Goal: Transaction & Acquisition: Purchase product/service

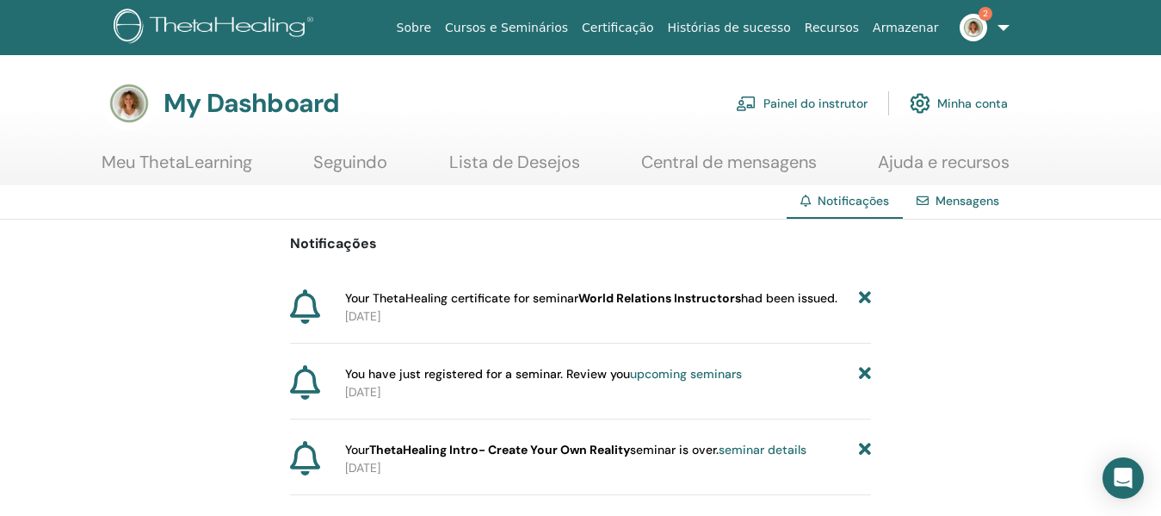
scroll to position [86, 0]
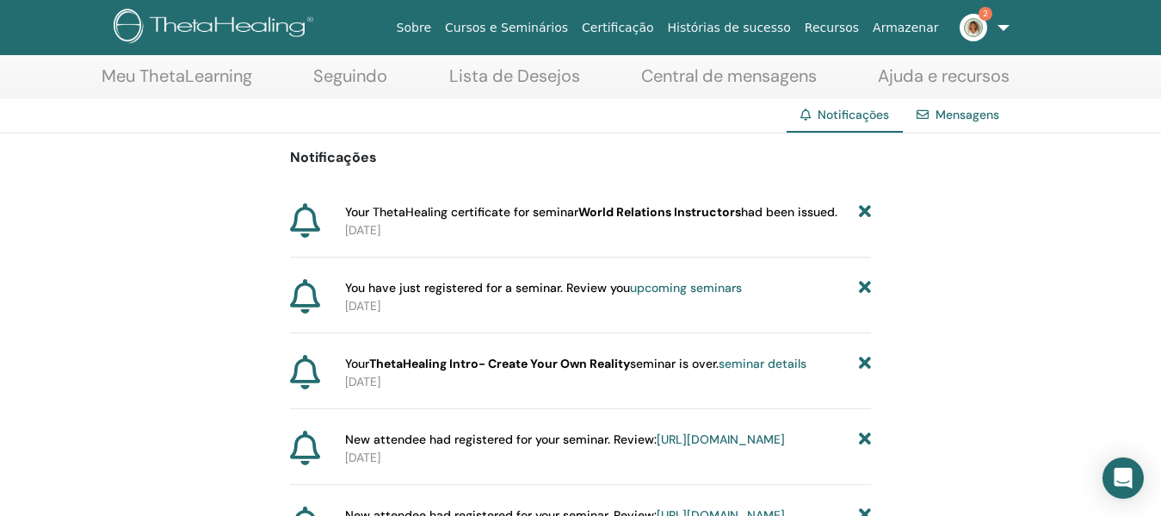
click at [568, 28] on link "Cursos e Seminários" at bounding box center [506, 28] width 137 height 32
click at [575, 21] on link "Cursos e Seminários" at bounding box center [506, 28] width 137 height 32
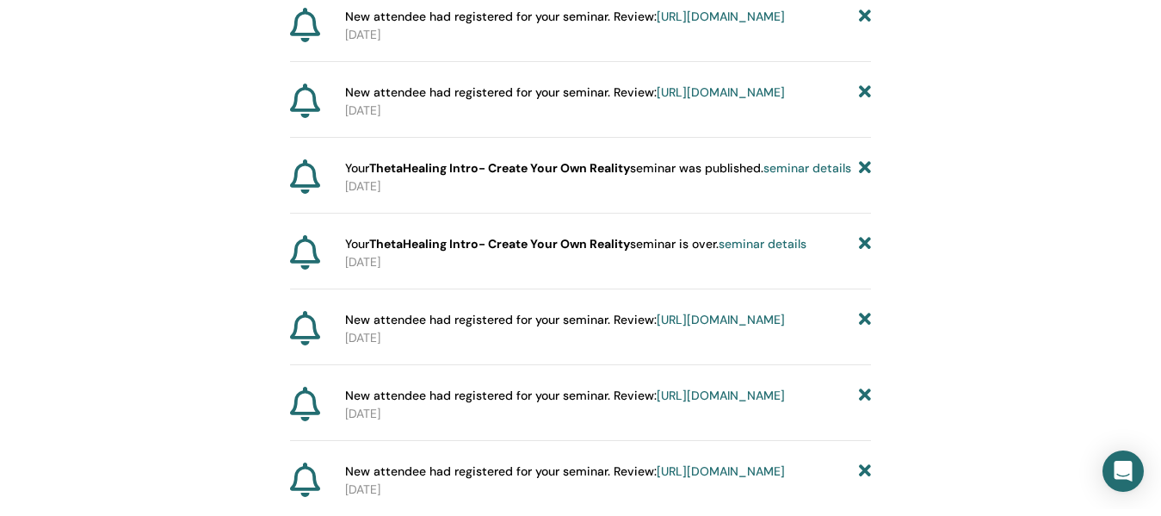
scroll to position [0, 0]
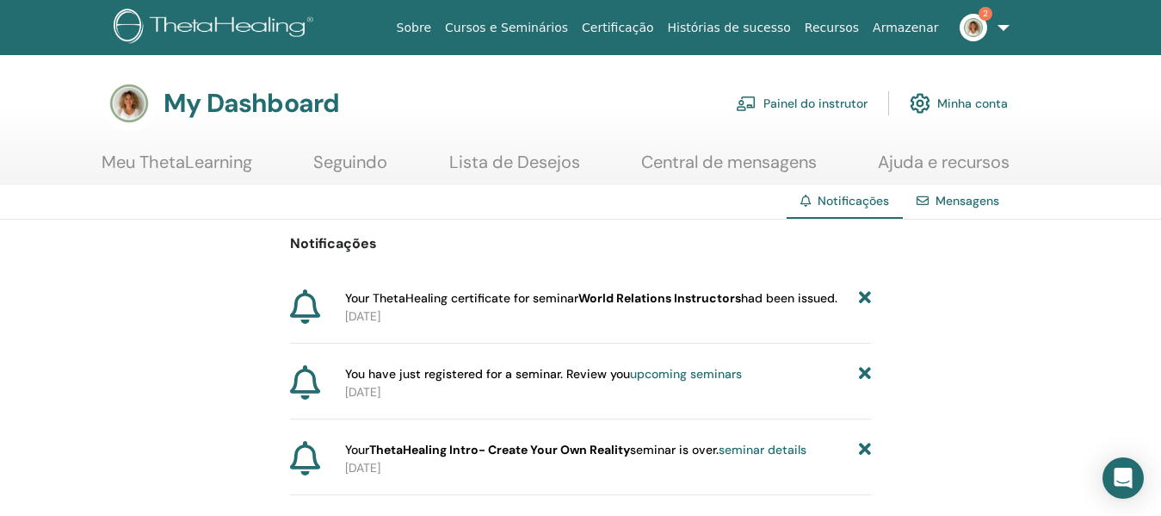
click at [575, 20] on link "Cursos e Seminários" at bounding box center [506, 28] width 137 height 32
click at [571, 27] on link "Cursos e Seminários" at bounding box center [506, 28] width 137 height 32
click at [575, 23] on link "Cursos e Seminários" at bounding box center [506, 28] width 137 height 32
click at [567, 23] on link "Cursos e Seminários" at bounding box center [506, 28] width 137 height 32
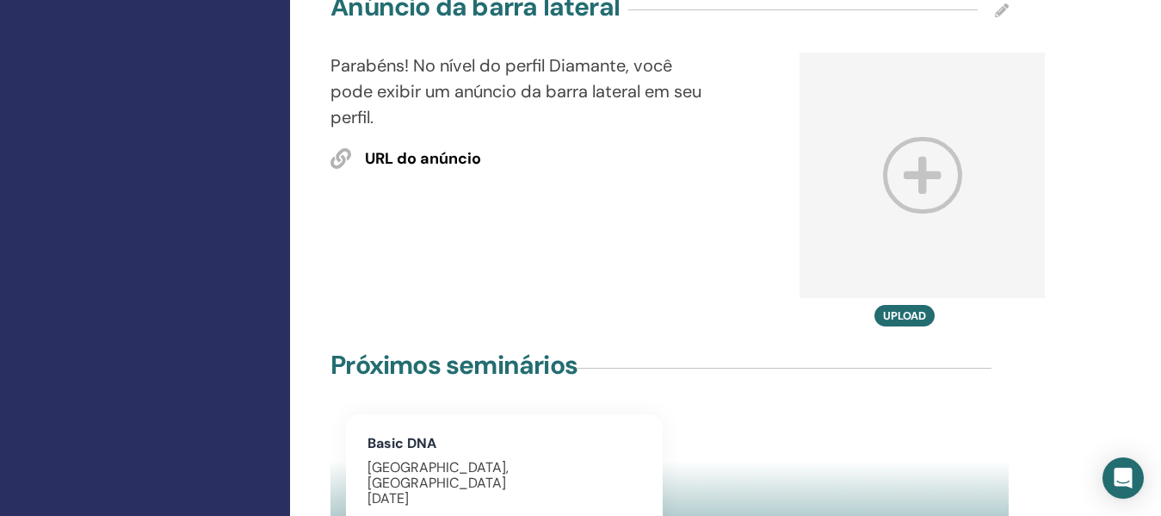
scroll to position [1119, 0]
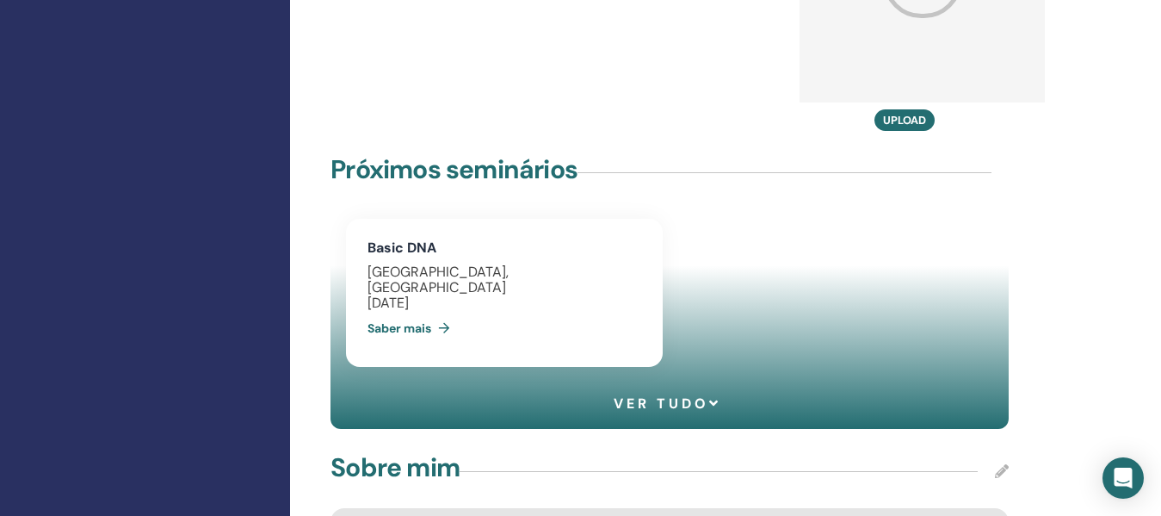
click at [419, 311] on link "Saber mais" at bounding box center [413, 328] width 90 height 34
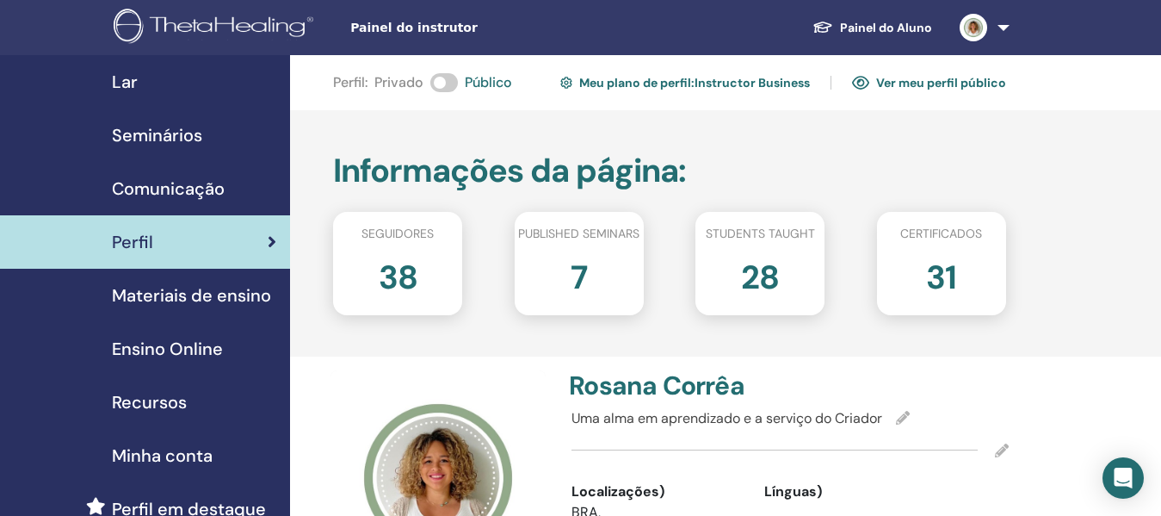
click at [173, 129] on span "Seminários" at bounding box center [157, 135] width 90 height 26
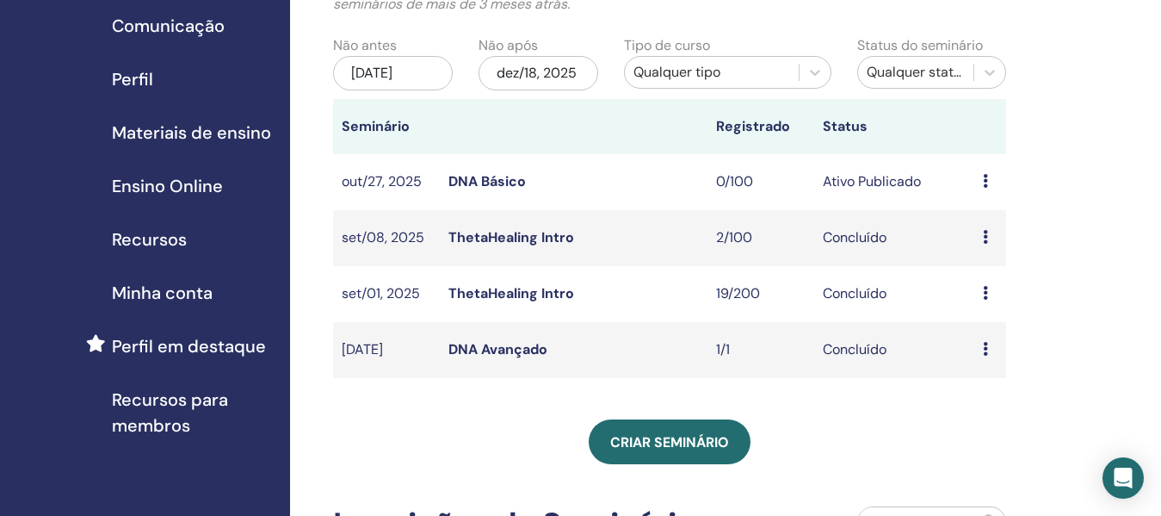
scroll to position [86, 0]
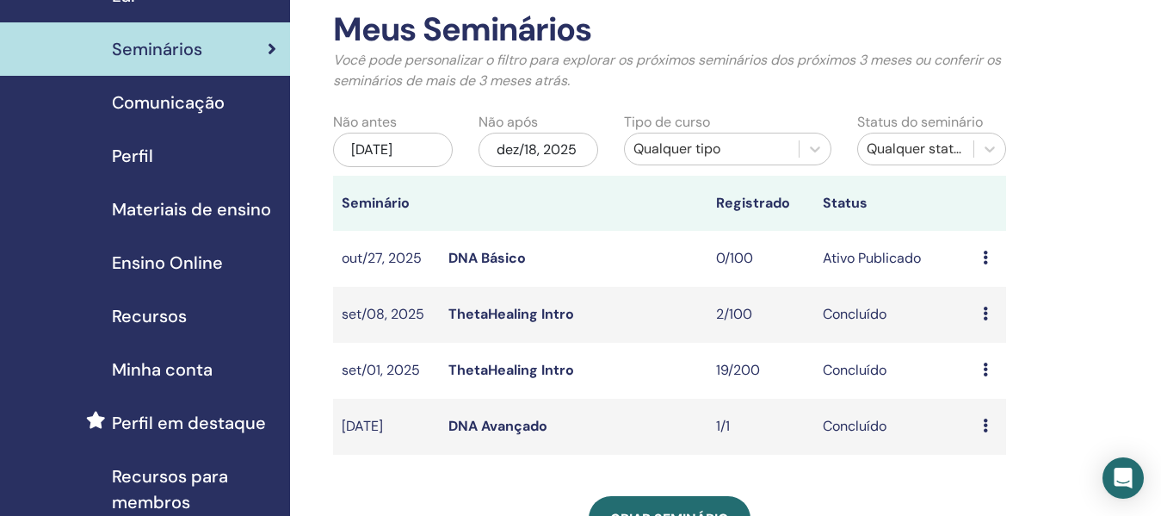
click at [244, 211] on span "Materiais de ensino" at bounding box center [191, 209] width 159 height 26
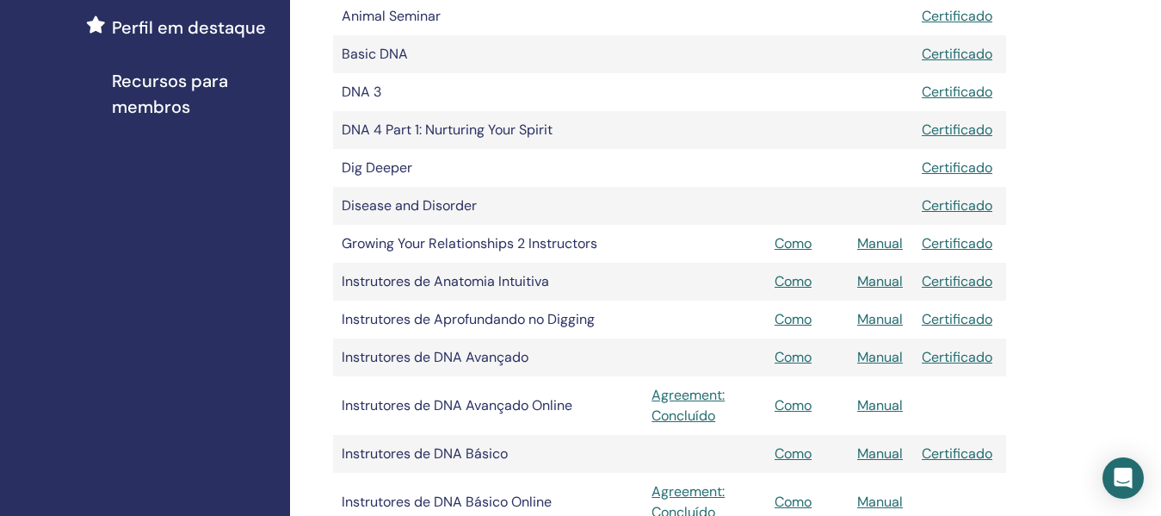
scroll to position [516, 0]
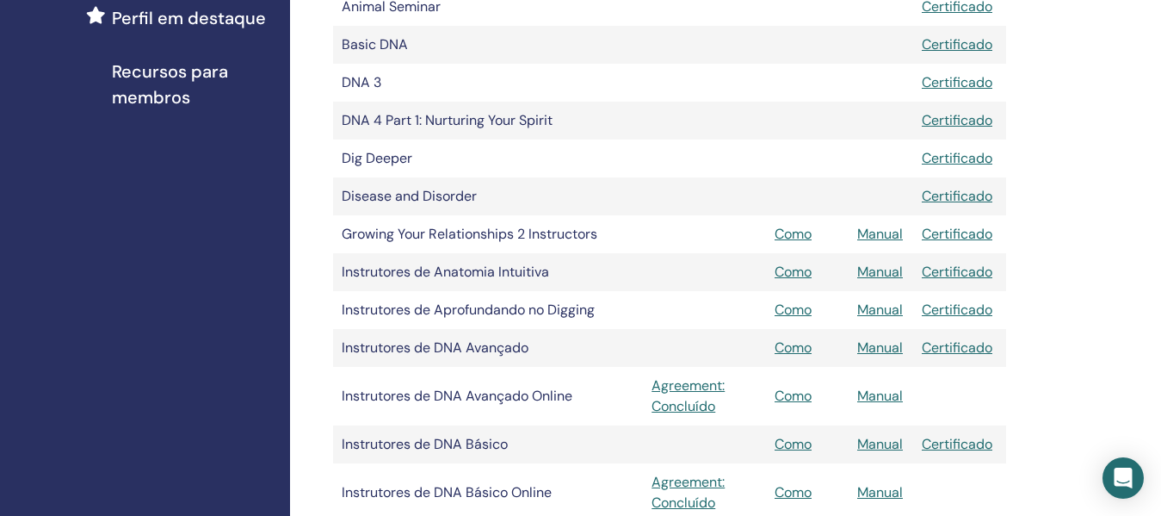
drag, startPoint x: 538, startPoint y: 231, endPoint x: 554, endPoint y: 237, distance: 16.6
click at [551, 233] on td "Growing Your Relationships 2 Instructors" at bounding box center [488, 234] width 310 height 38
drag, startPoint x: 599, startPoint y: 226, endPoint x: 624, endPoint y: 226, distance: 25.0
click at [624, 226] on td "Growing Your Relationships 2 Instructors" at bounding box center [488, 234] width 310 height 38
click at [681, 226] on td at bounding box center [704, 223] width 123 height 17
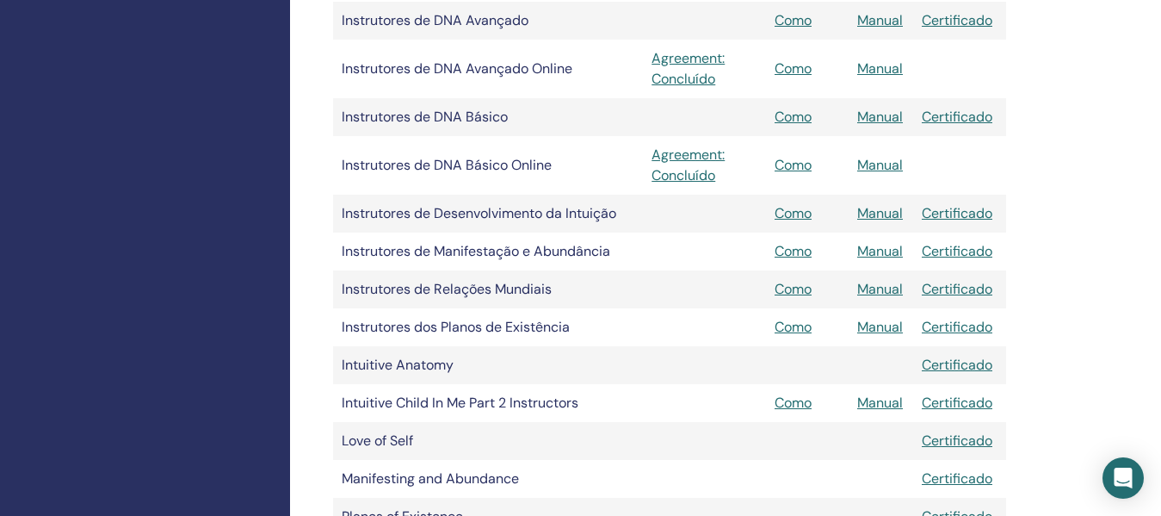
scroll to position [861, 0]
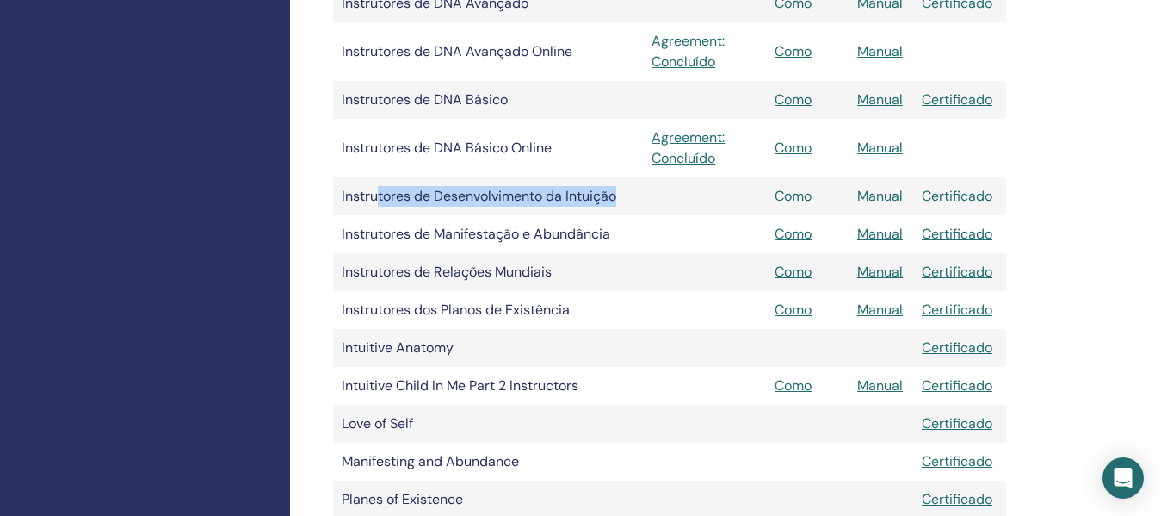
drag, startPoint x: 387, startPoint y: 193, endPoint x: 646, endPoint y: 194, distance: 260.0
click at [646, 194] on tr "Instrutores de Desenvolvimento da Intuição Como Manual Certificado" at bounding box center [669, 196] width 673 height 38
click at [693, 258] on td at bounding box center [704, 261] width 123 height 17
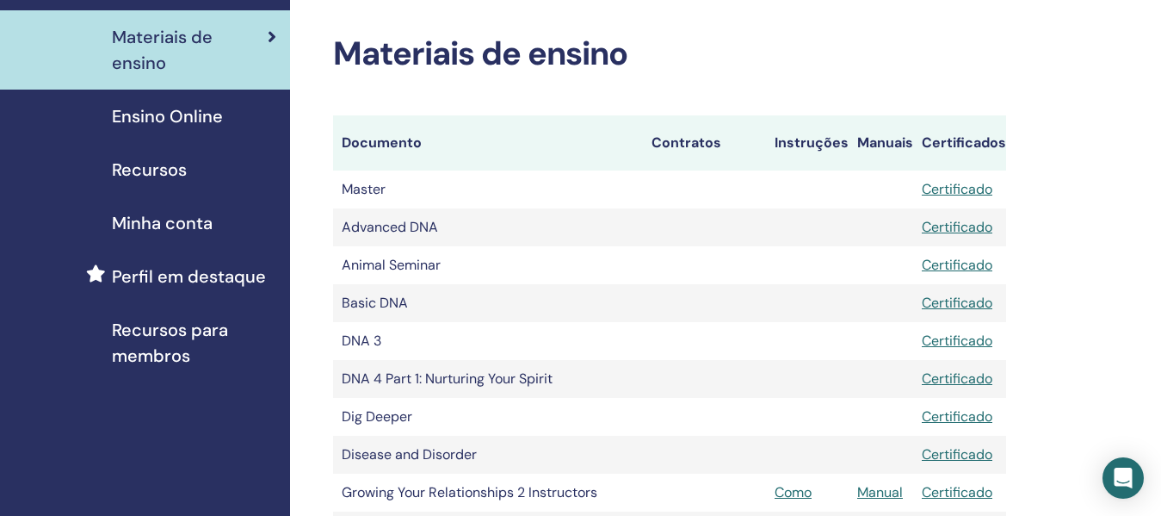
scroll to position [567, 0]
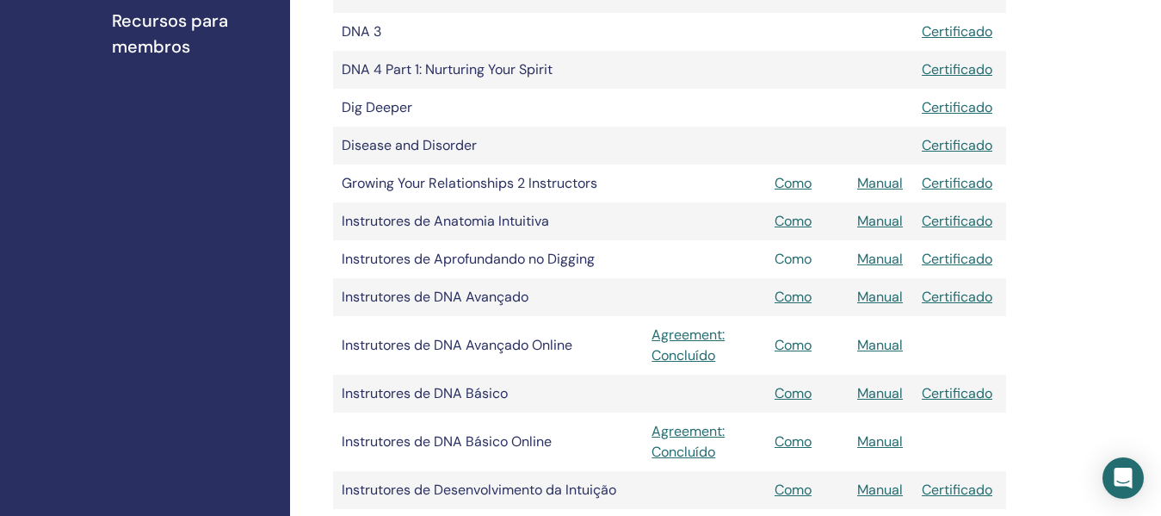
click at [798, 257] on link "Como" at bounding box center [793, 259] width 37 height 18
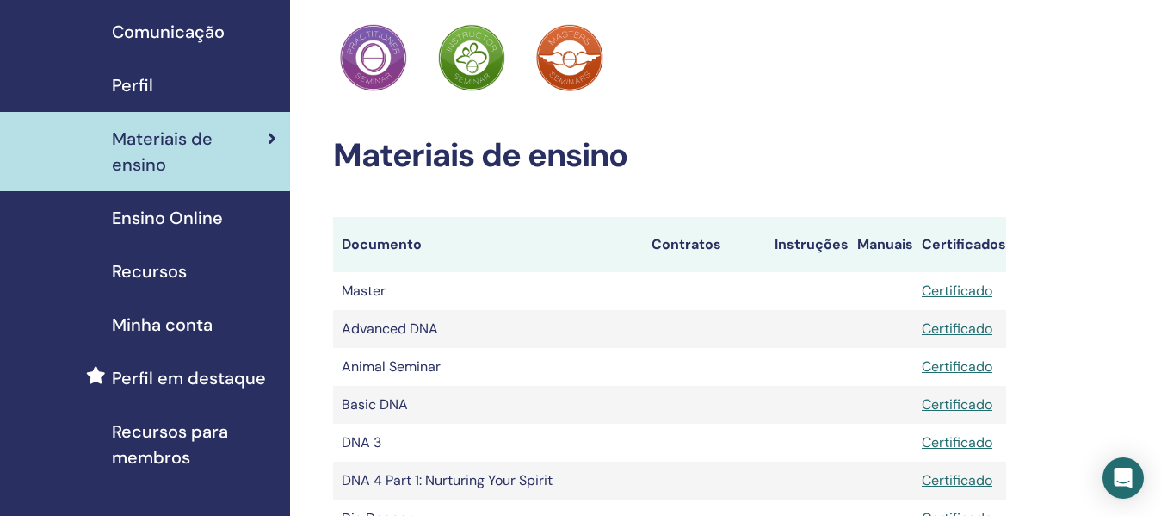
scroll to position [172, 0]
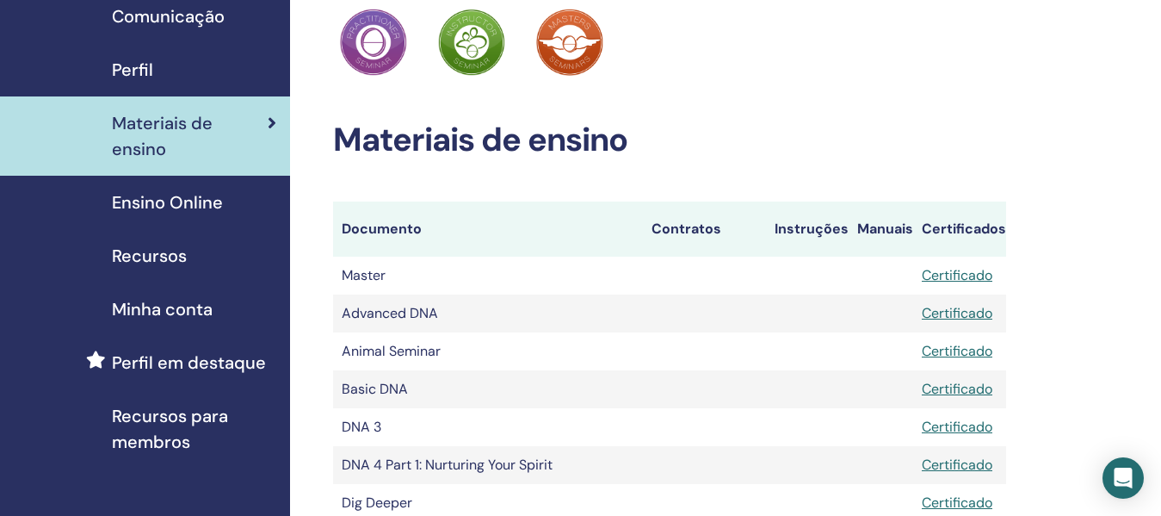
click at [198, 201] on span "Ensino Online" at bounding box center [167, 202] width 111 height 26
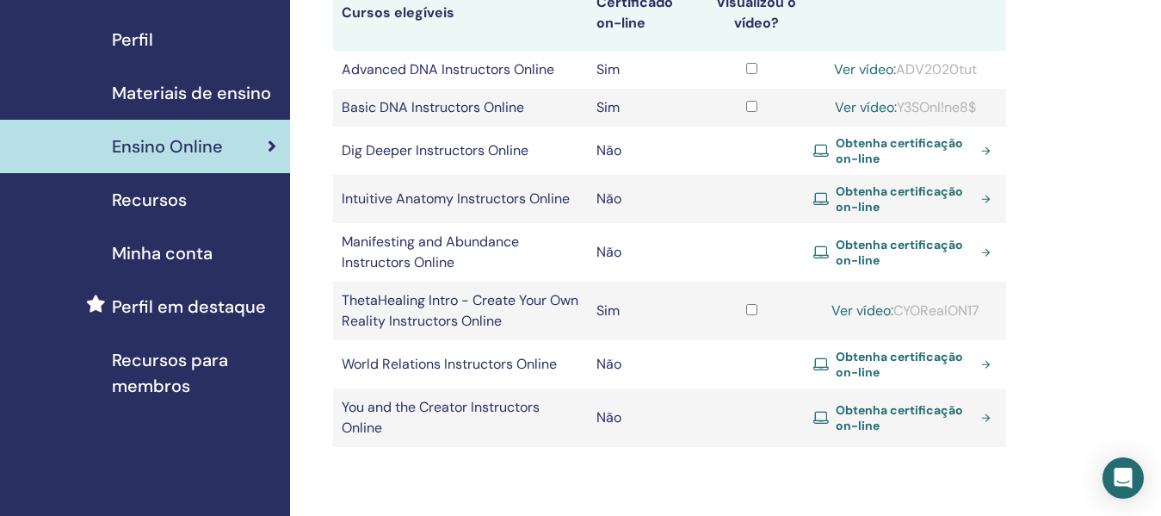
scroll to position [172, 0]
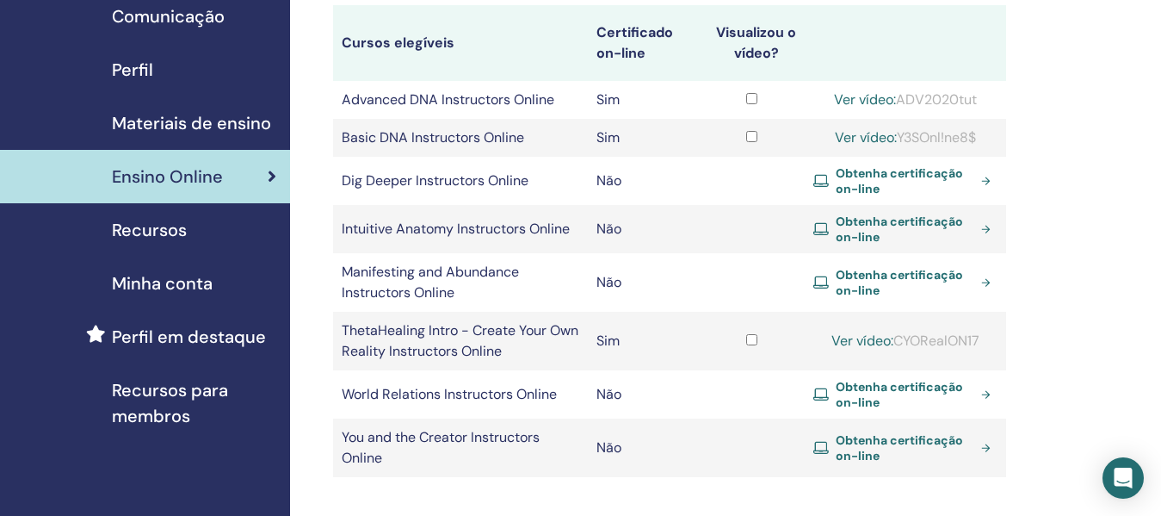
click at [897, 179] on span "Obtenha certificação on-line" at bounding box center [905, 180] width 139 height 31
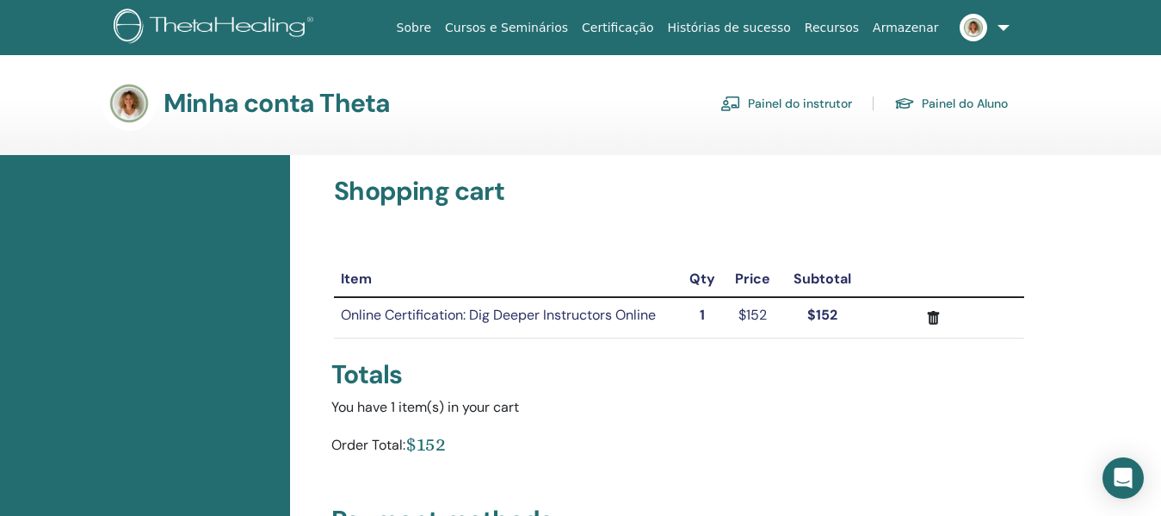
click at [669, 457] on div "Order Total: $152" at bounding box center [679, 447] width 696 height 32
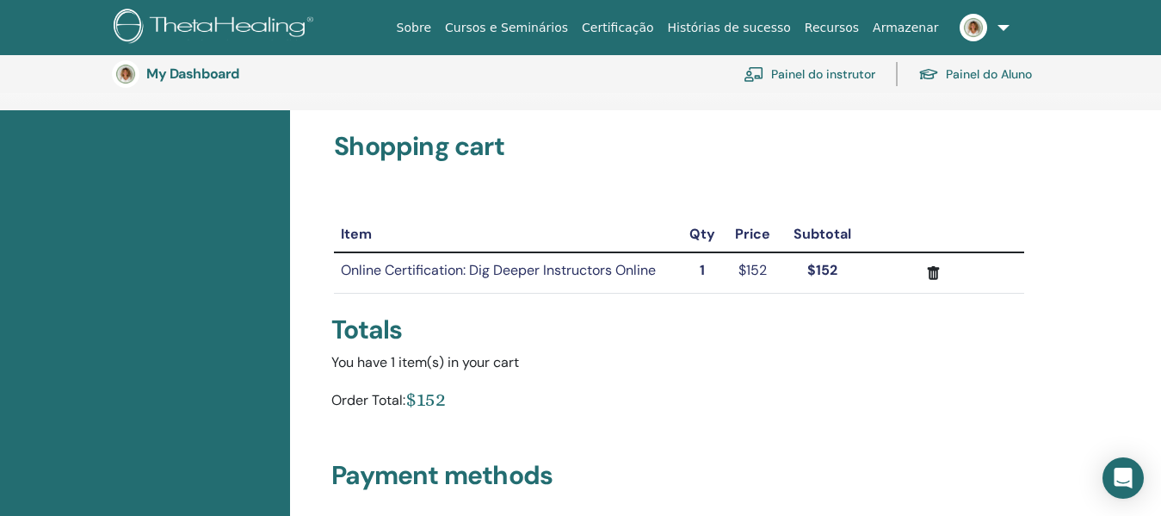
scroll to position [296, 0]
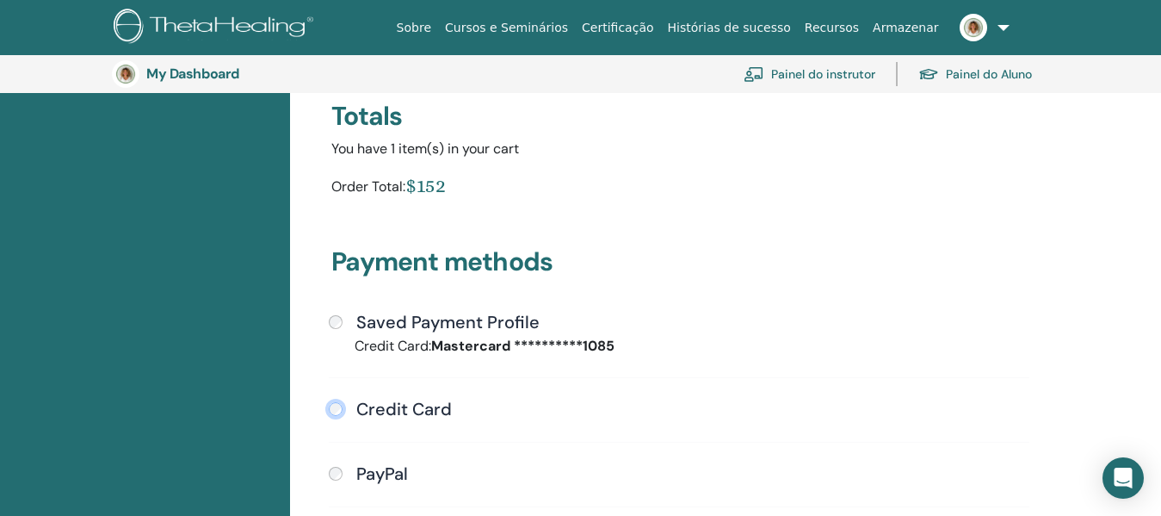
click at [344, 409] on div "Credit Card" at bounding box center [679, 410] width 701 height 22
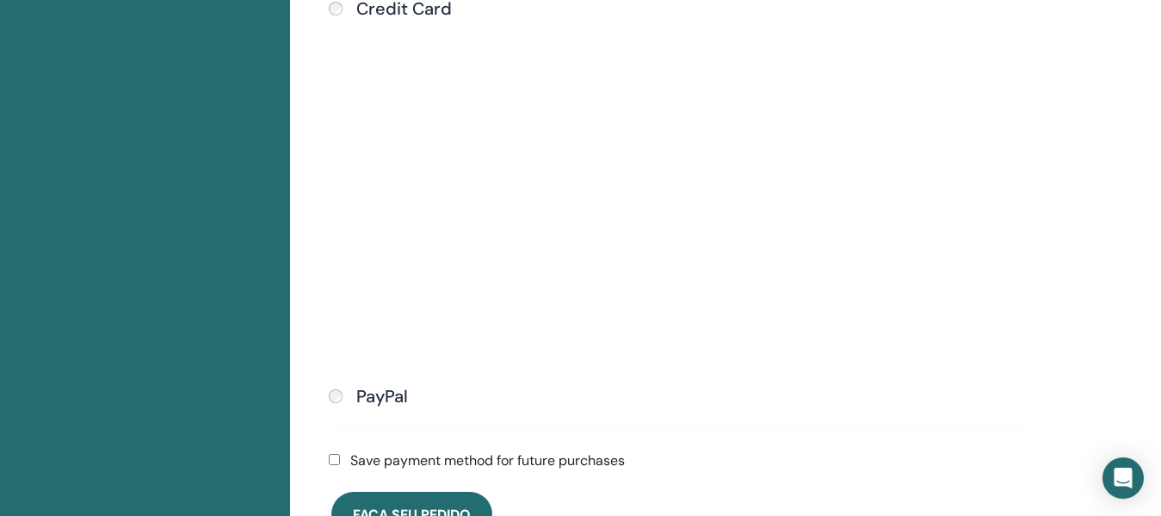
scroll to position [727, 0]
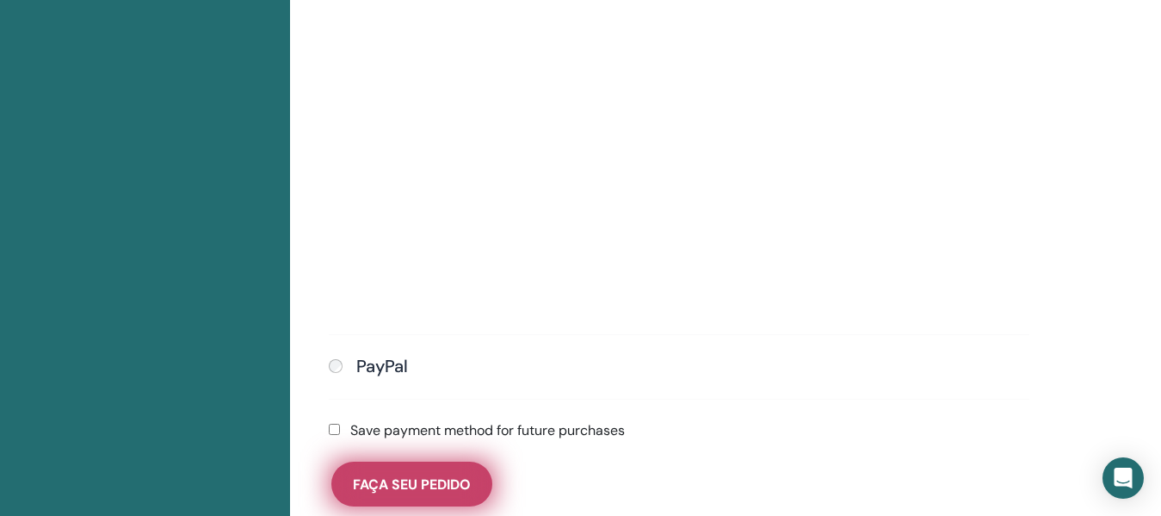
click at [431, 492] on span "Faça seu pedido" at bounding box center [412, 484] width 118 height 18
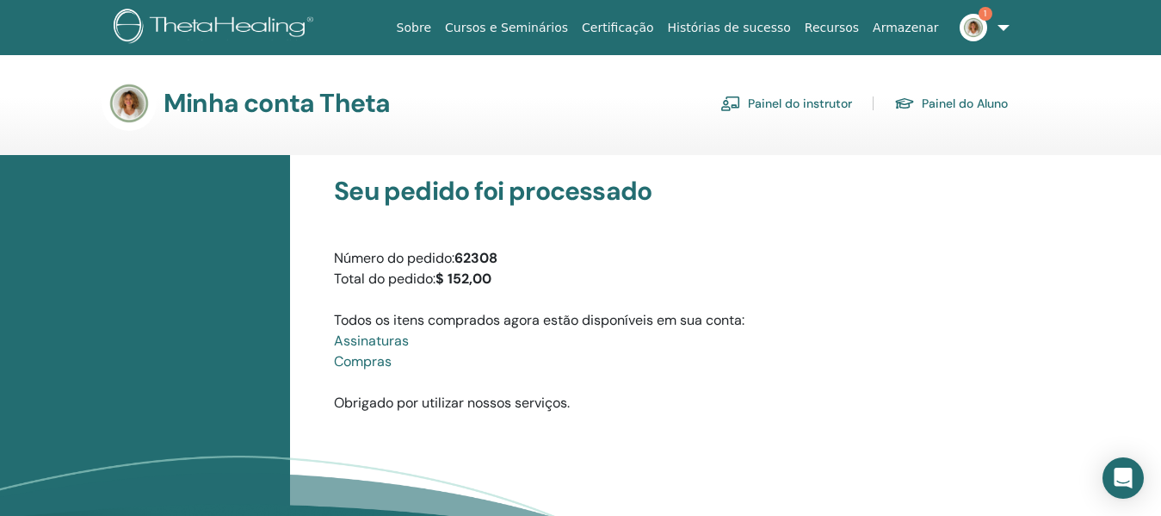
click at [401, 338] on font "Assinaturas" at bounding box center [371, 340] width 75 height 18
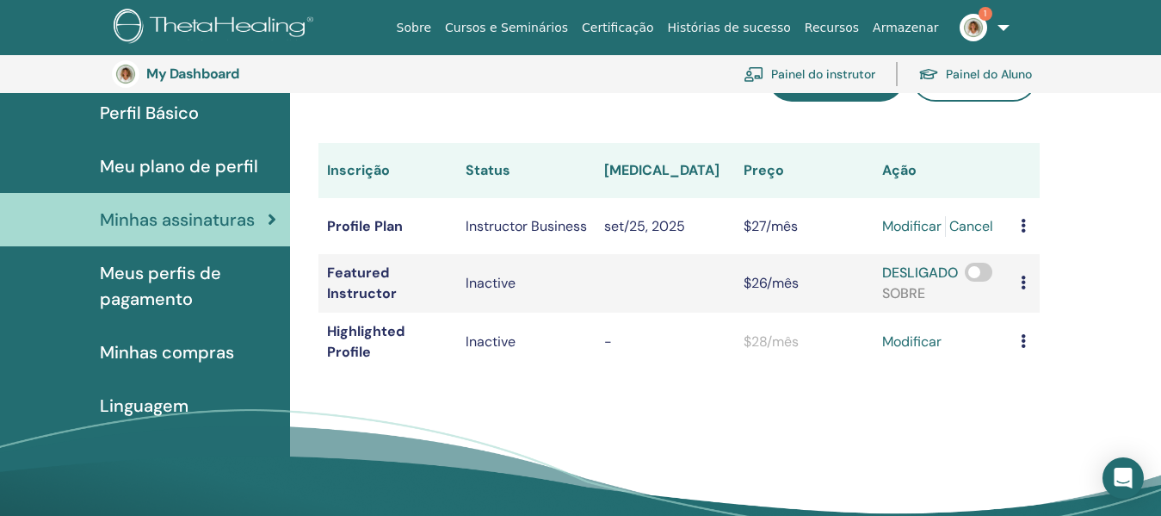
scroll to position [124, 0]
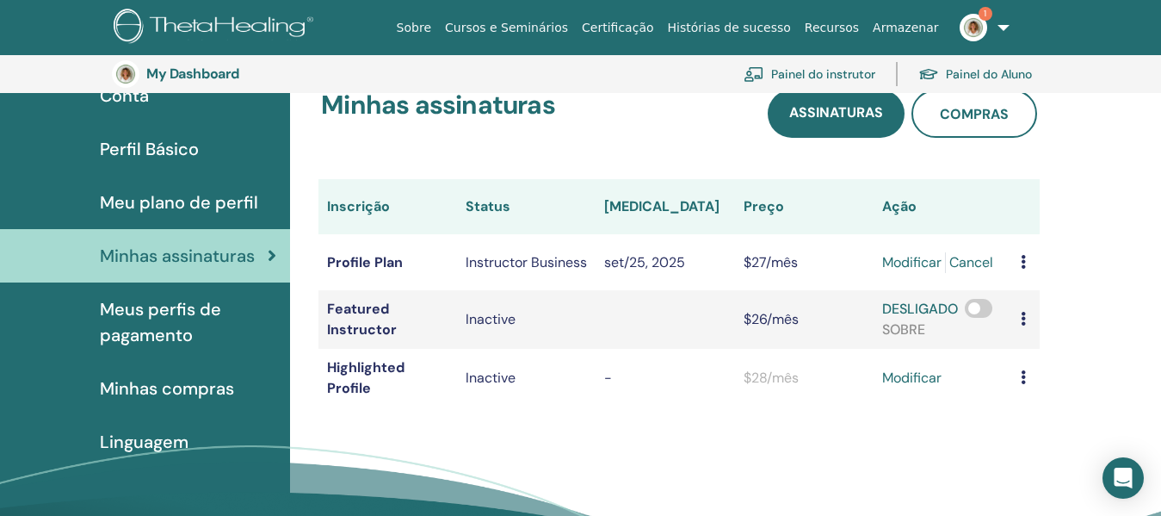
drag, startPoint x: 684, startPoint y: 0, endPoint x: 628, endPoint y: 426, distance: 429.9
click at [628, 426] on div "Minhas assinaturas Assinaturas Compras Inscrição Status renova Preço Ação Profi…" at bounding box center [679, 248] width 758 height 359
click at [213, 203] on span "Meu plano de perfil" at bounding box center [179, 202] width 158 height 26
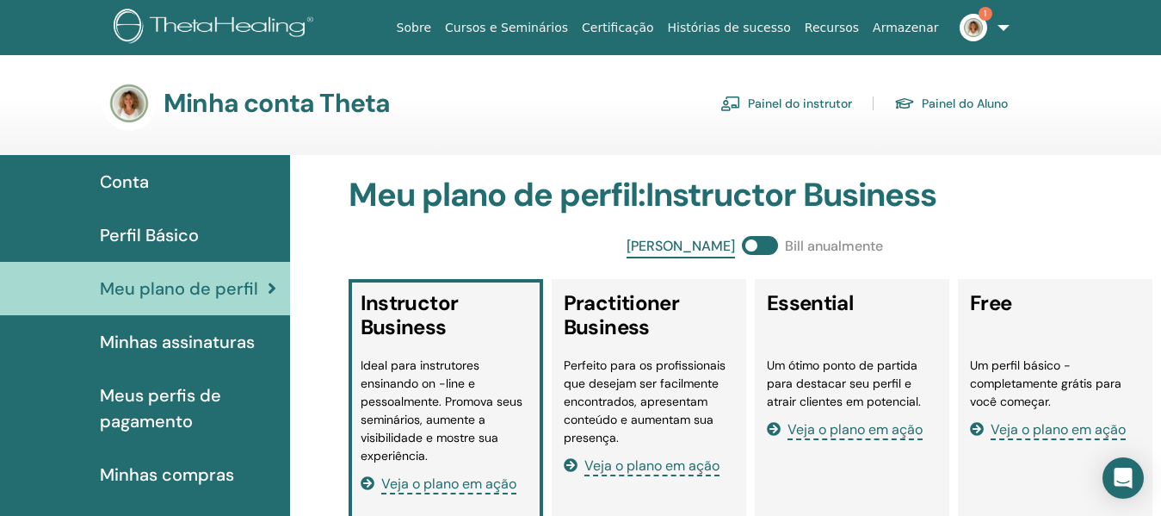
click at [973, 35] on img at bounding box center [974, 28] width 28 height 28
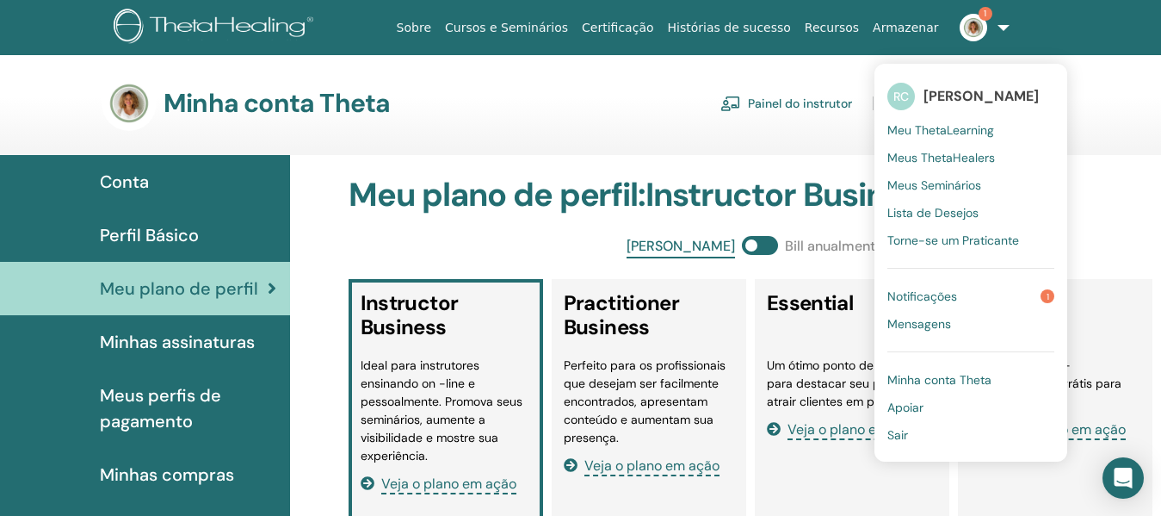
click at [986, 292] on link "Notificações 1" at bounding box center [971, 296] width 167 height 28
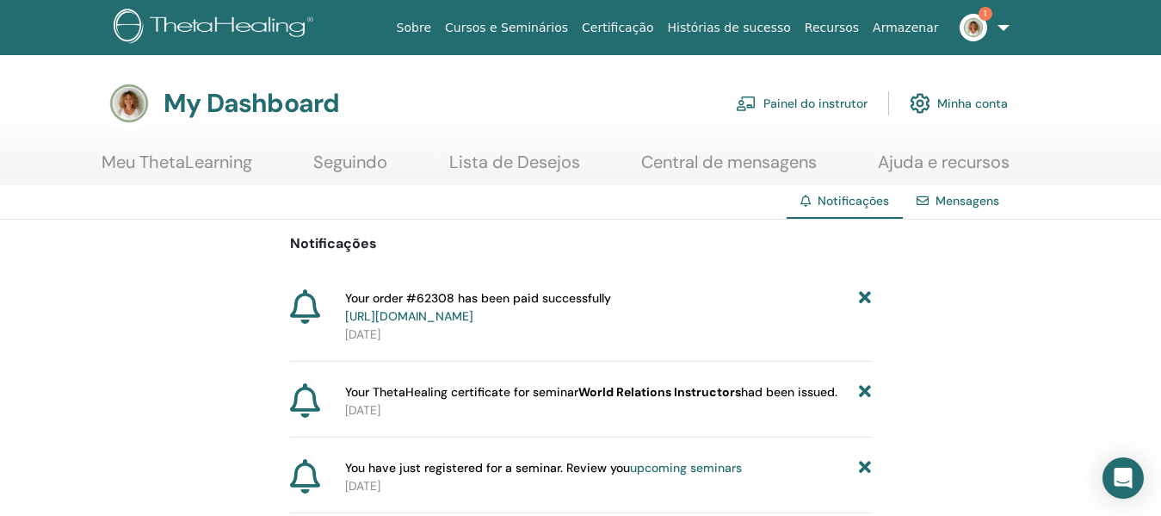
click at [473, 315] on link "[URL][DOMAIN_NAME]" at bounding box center [409, 315] width 128 height 15
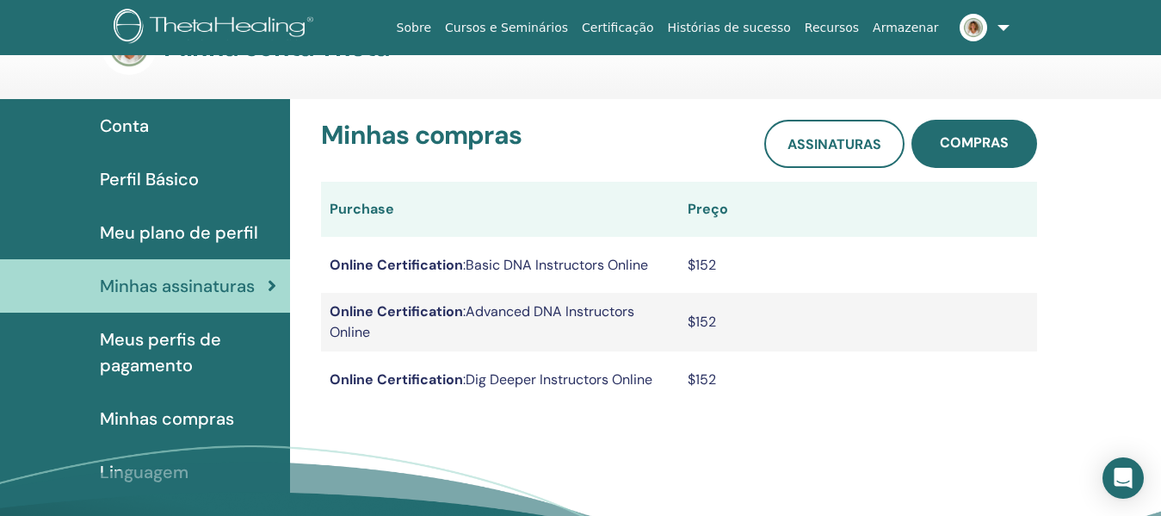
scroll to position [86, 0]
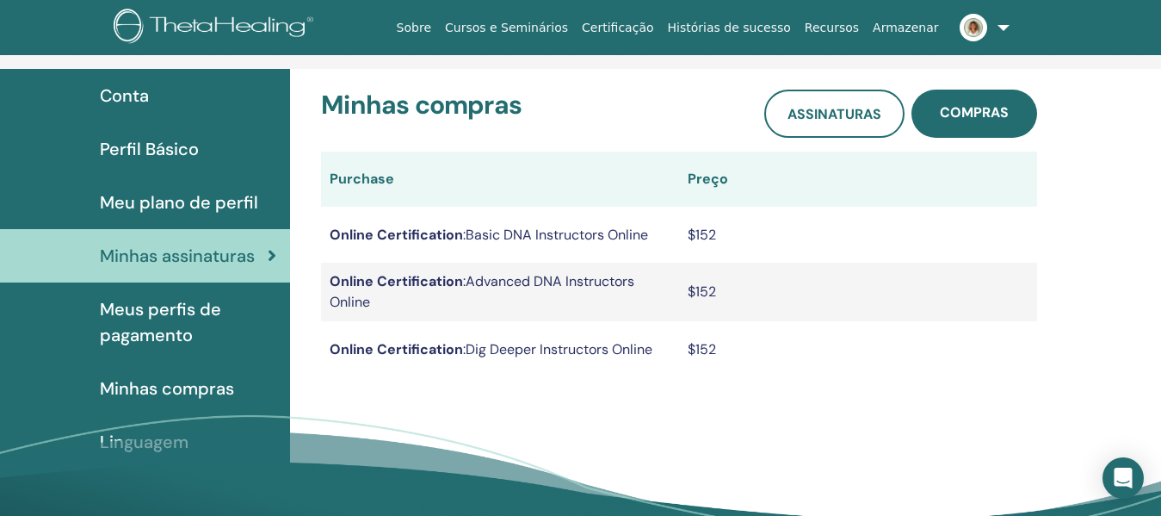
click at [975, 28] on img at bounding box center [974, 28] width 28 height 28
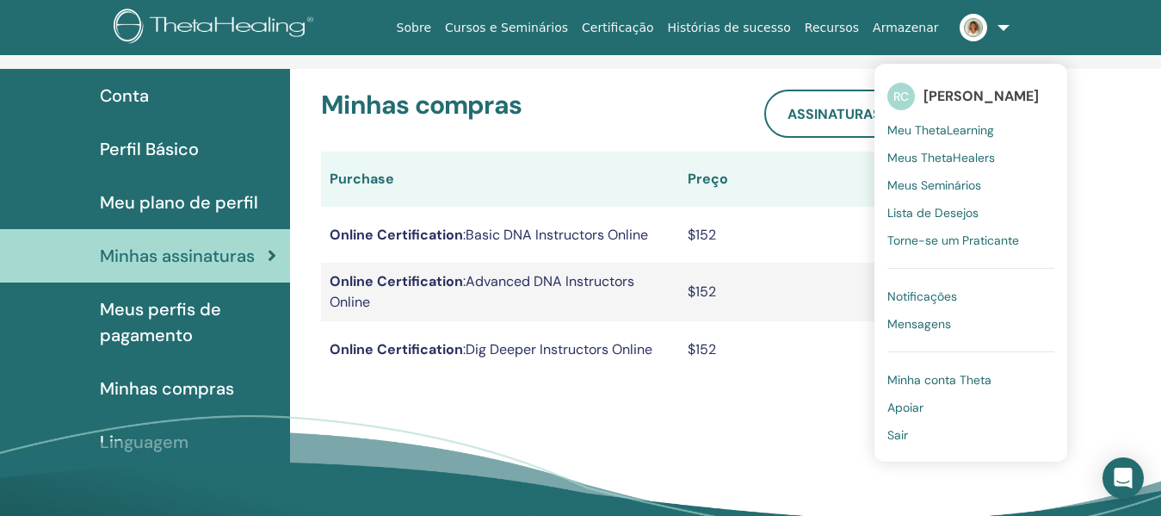
click at [956, 128] on span "Meu ThetaLearning" at bounding box center [941, 129] width 107 height 15
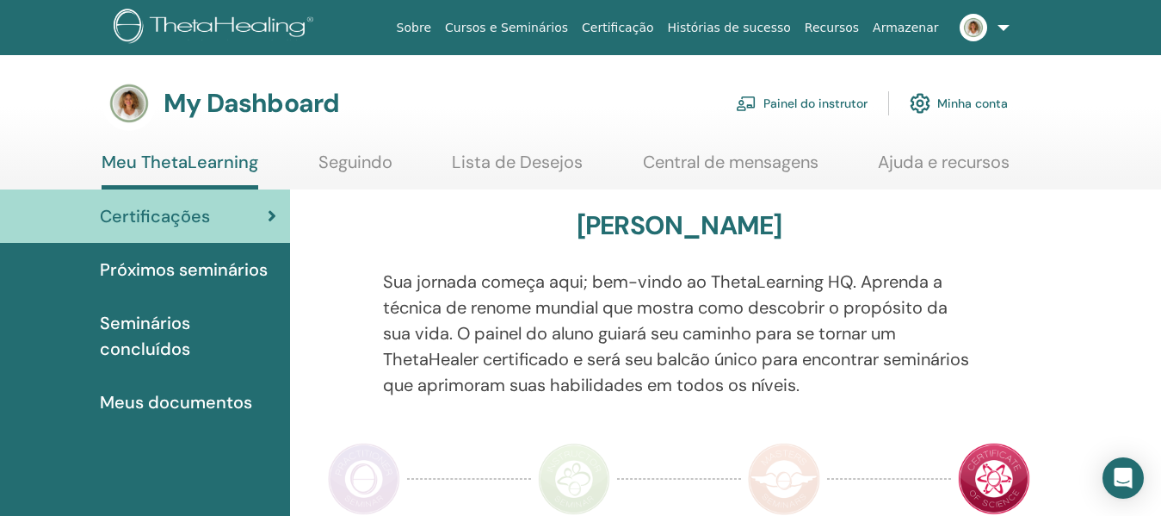
click at [823, 109] on link "Painel do instrutor" at bounding box center [802, 103] width 132 height 38
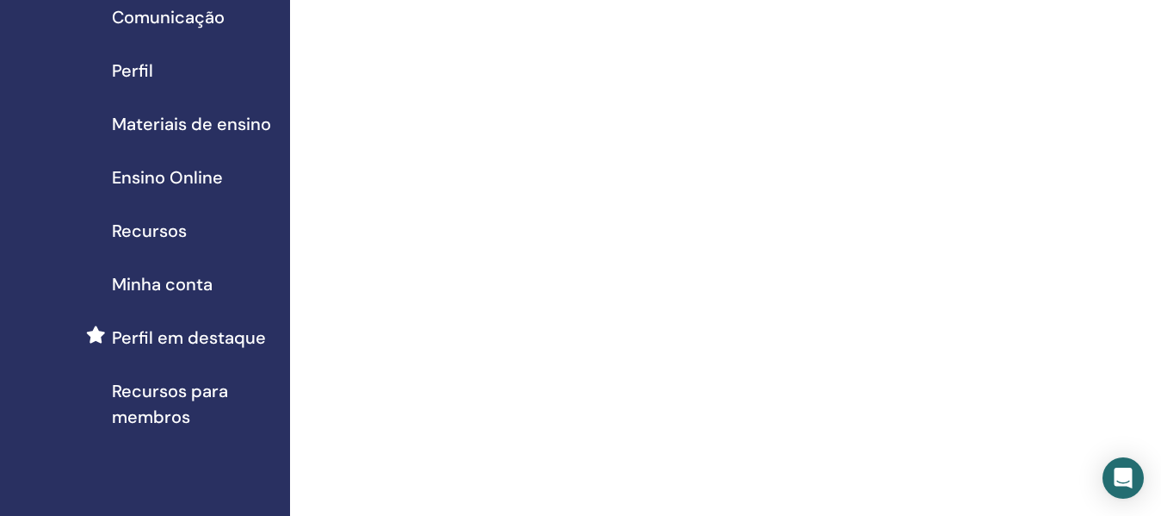
scroll to position [172, 0]
click at [187, 180] on span "Ensino Online" at bounding box center [167, 177] width 111 height 26
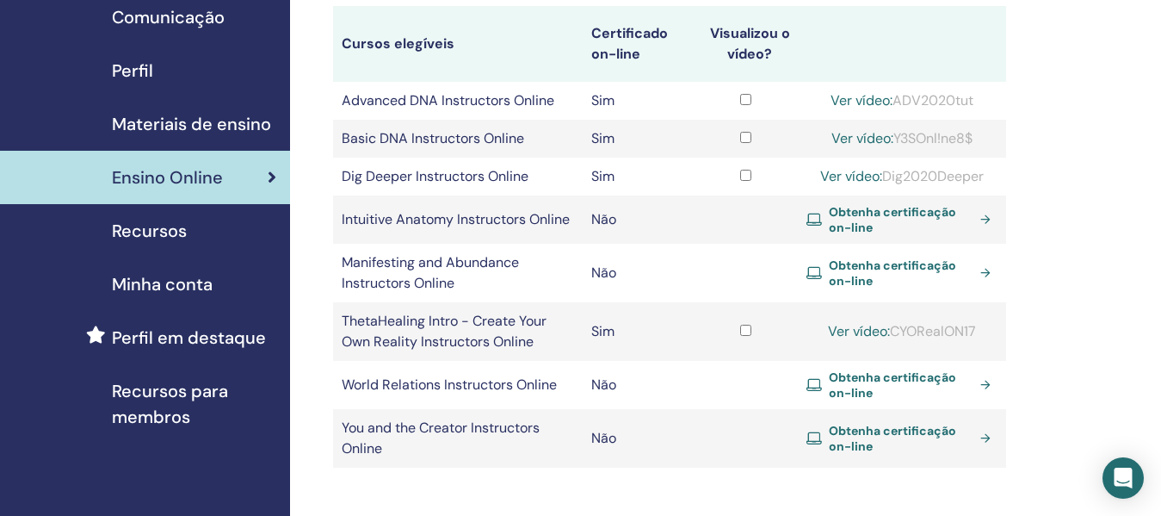
scroll to position [172, 0]
drag, startPoint x: 898, startPoint y: 330, endPoint x: 985, endPoint y: 330, distance: 86.9
click at [985, 330] on div "Ver vídeo: CYORealON17" at bounding box center [902, 330] width 191 height 21
copy div "CYORealON17"
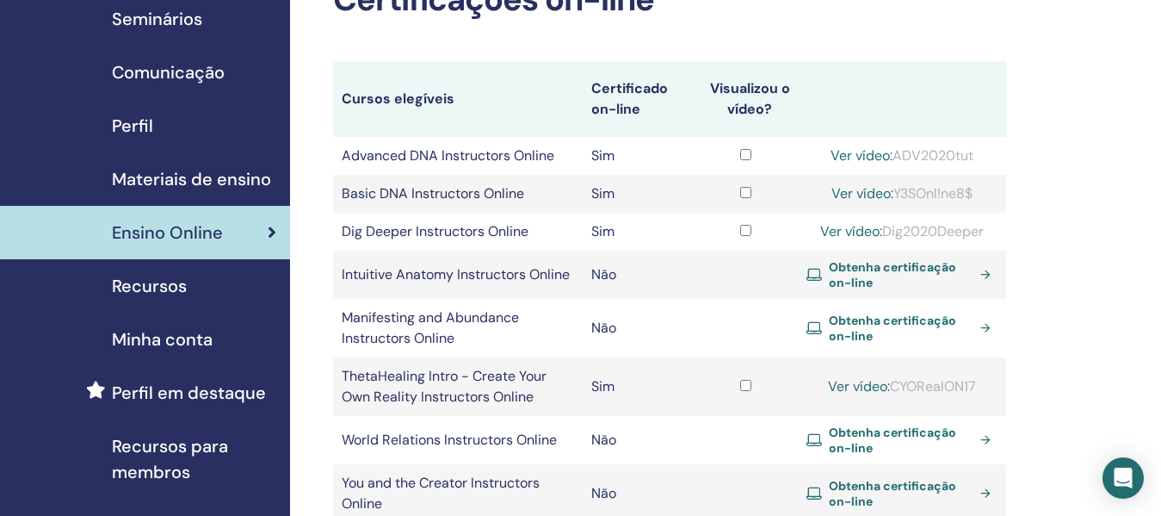
scroll to position [86, 0]
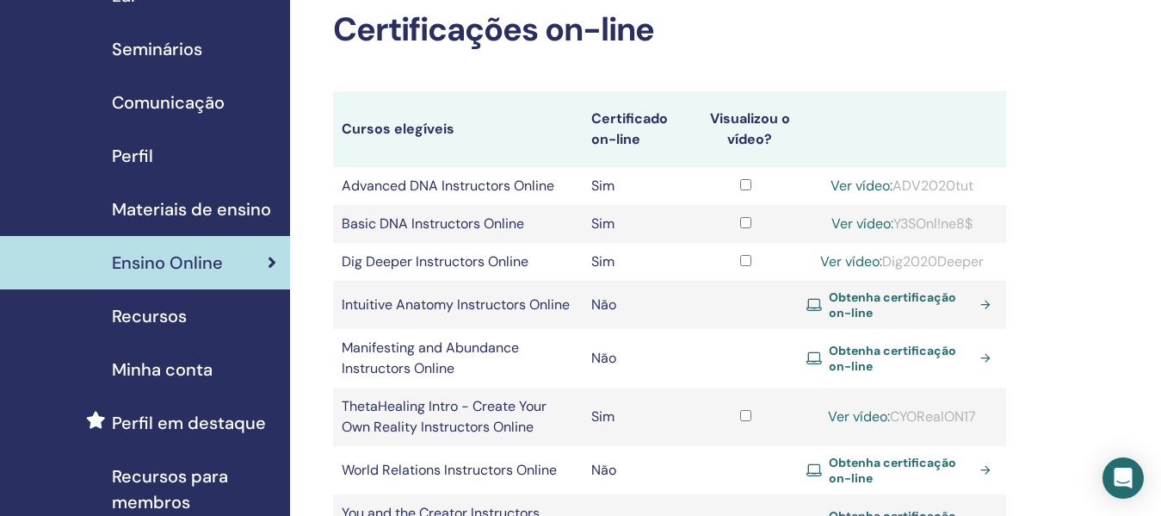
drag, startPoint x: 893, startPoint y: 260, endPoint x: 994, endPoint y: 261, distance: 101.6
click at [994, 261] on div "Ver vídeo: Dig2020Deeper" at bounding box center [902, 261] width 191 height 21
click at [923, 259] on div "Ver vídeo: Dig2020Deeper" at bounding box center [902, 261] width 191 height 21
drag, startPoint x: 886, startPoint y: 260, endPoint x: 999, endPoint y: 266, distance: 112.9
click at [999, 266] on td "Ver vídeo: Dig2020Deeper" at bounding box center [902, 262] width 208 height 38
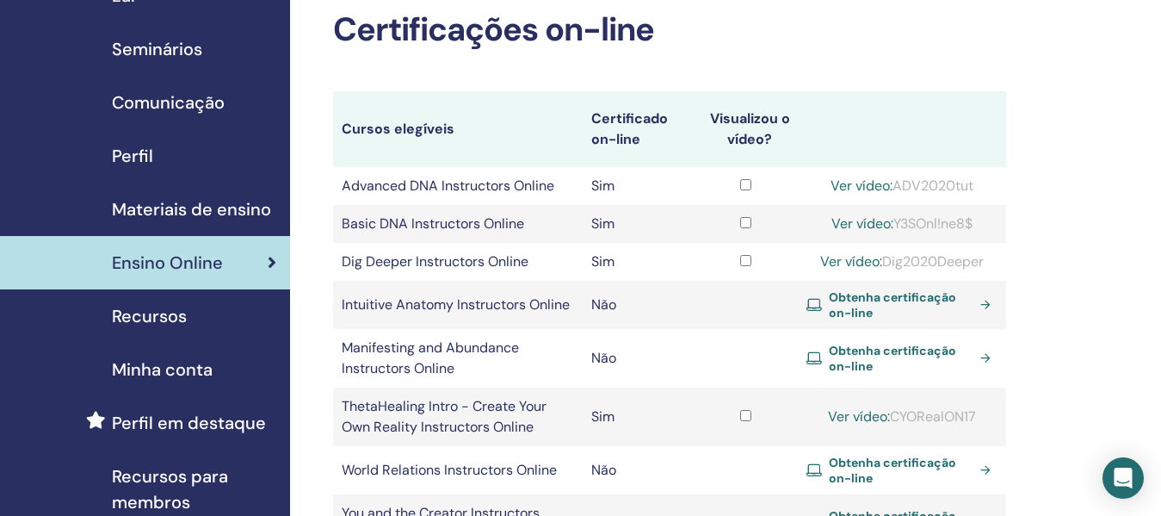
copy div "Dig2020Deeper"
click at [843, 259] on link "Ver vídeo:" at bounding box center [851, 261] width 62 height 18
